Goal: Transaction & Acquisition: Book appointment/travel/reservation

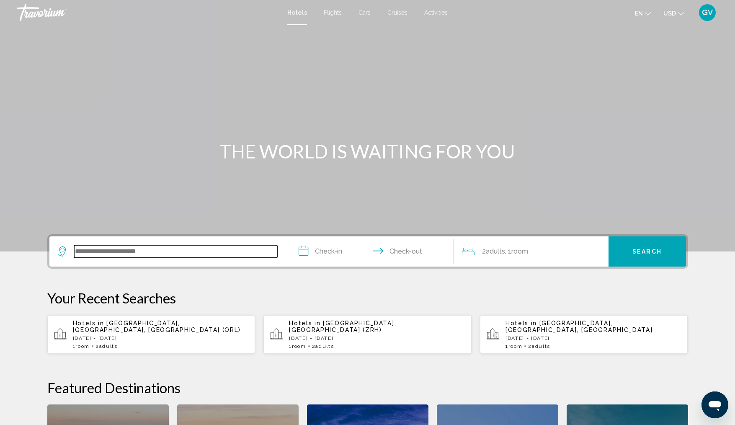
click at [104, 248] on input "Search widget" at bounding box center [175, 251] width 203 height 13
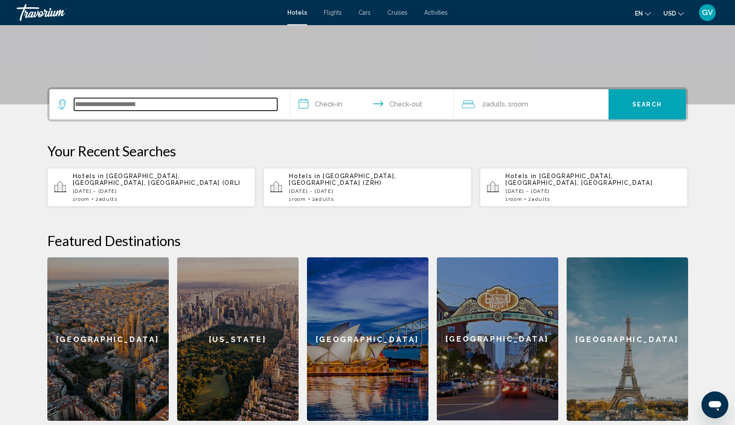
scroll to position [207, 0]
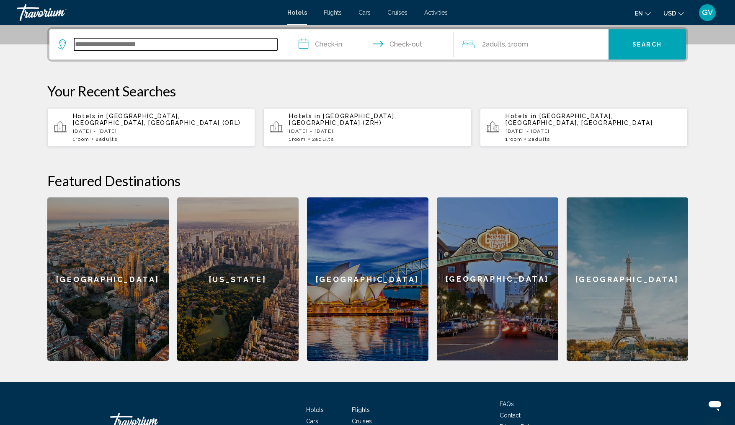
click at [99, 47] on input "Search widget" at bounding box center [175, 44] width 203 height 13
type input "*"
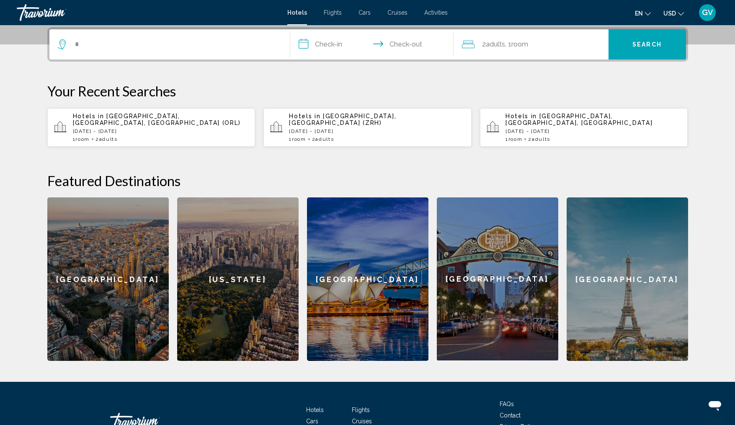
click at [334, 120] on div "Hotels in [GEOGRAPHIC_DATA], [GEOGRAPHIC_DATA] (ZRH) [DATE] - [DATE] 1 Room roo…" at bounding box center [377, 127] width 176 height 29
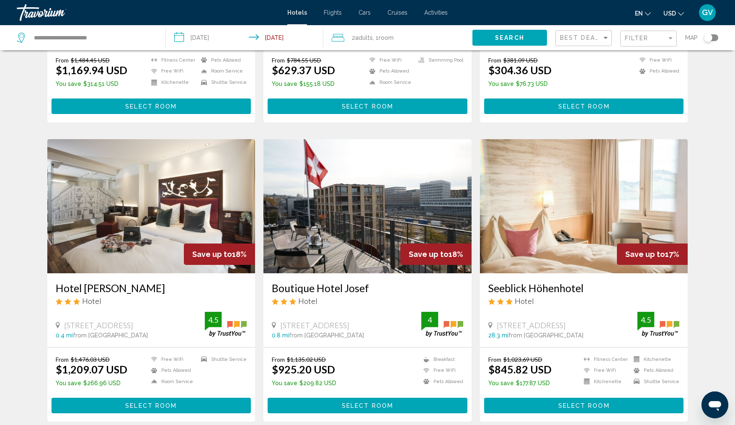
scroll to position [888, 0]
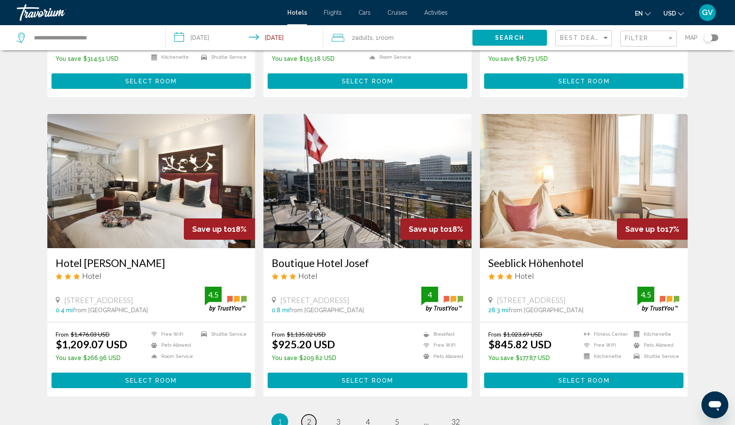
click at [308, 417] on span "2" at bounding box center [309, 421] width 4 height 9
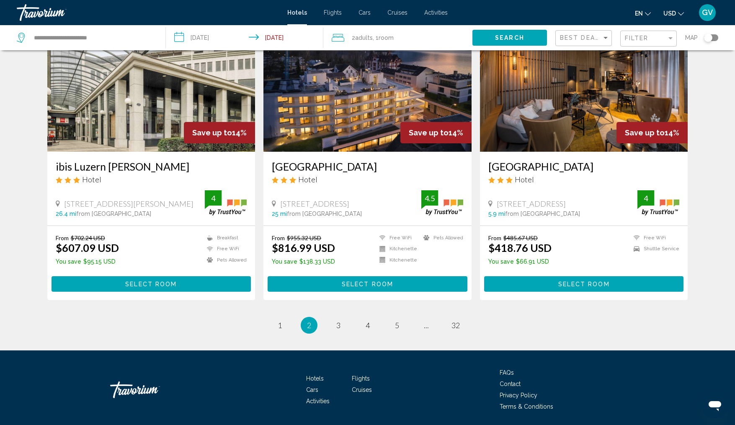
scroll to position [1000, 0]
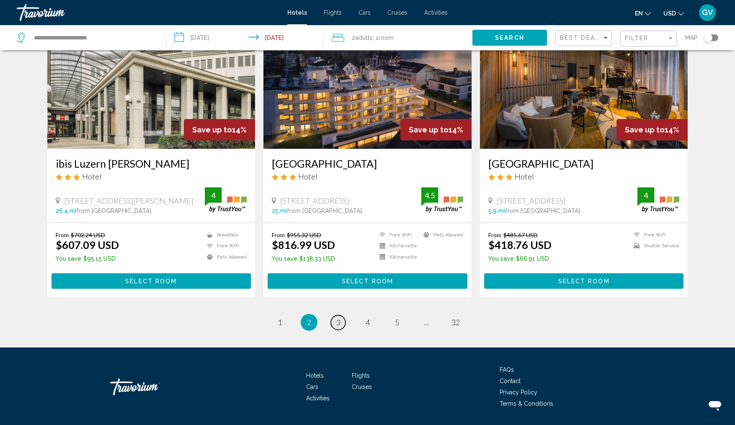
click at [337, 318] on span "3" at bounding box center [339, 322] width 4 height 9
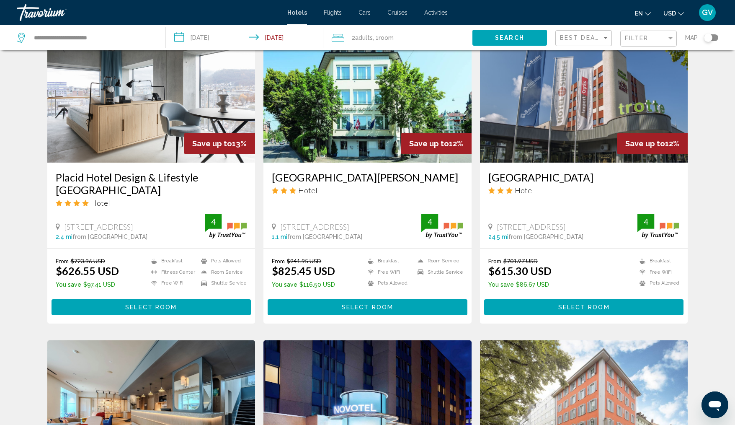
scroll to position [352, 0]
